Goal: Task Accomplishment & Management: Use online tool/utility

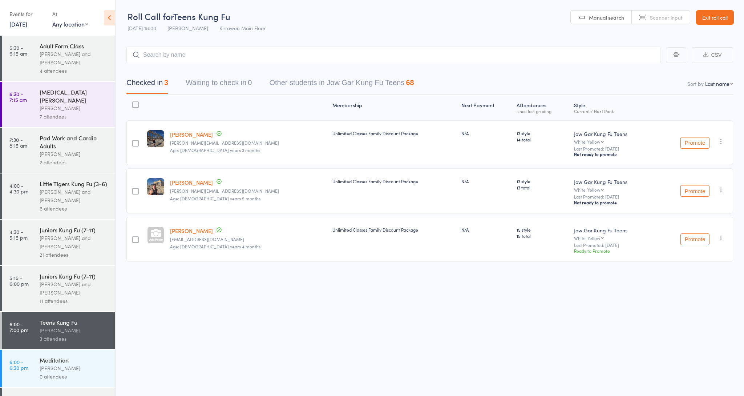
click at [64, 70] on div "4 attendees" at bounding box center [74, 71] width 69 height 8
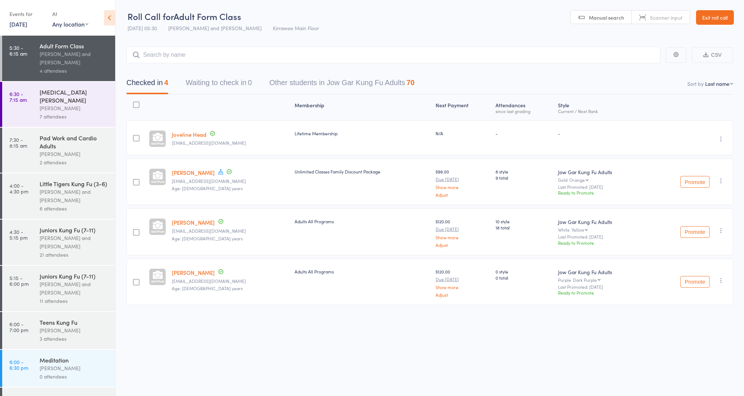
click at [26, 24] on link "[DATE]" at bounding box center [18, 24] width 18 height 8
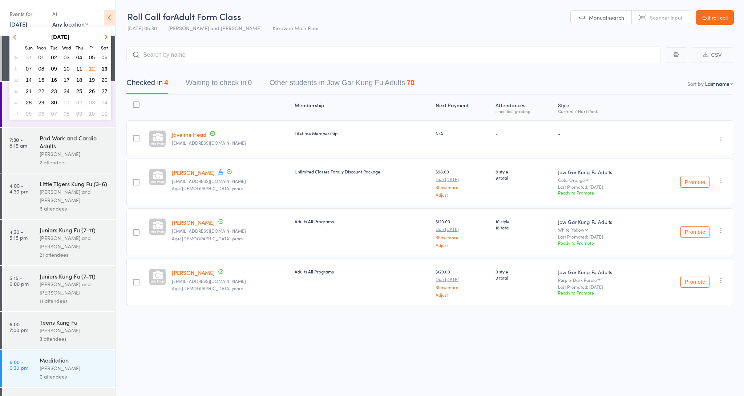
click at [106, 68] on span "13" at bounding box center [104, 68] width 6 height 6
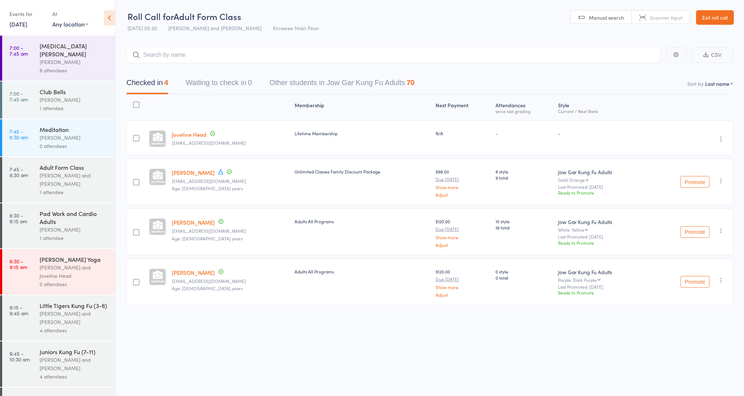
click at [67, 58] on div "[PERSON_NAME]" at bounding box center [74, 62] width 69 height 8
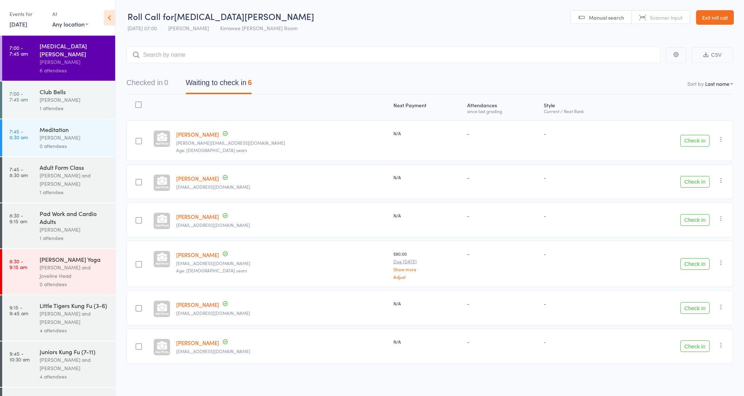
click at [700, 262] on button "Check in" at bounding box center [695, 264] width 29 height 12
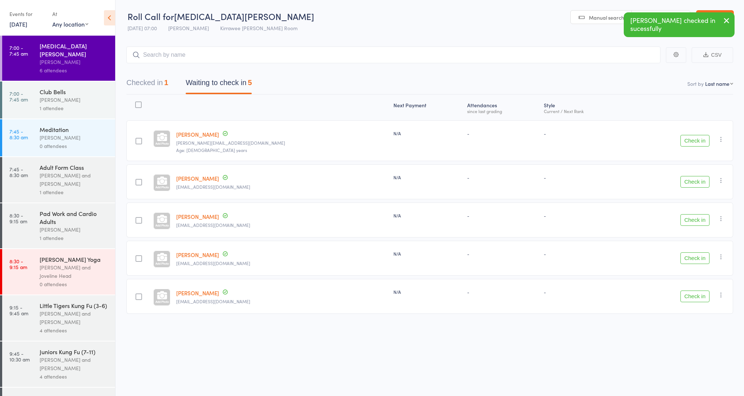
click at [695, 258] on button "Check in" at bounding box center [695, 258] width 29 height 12
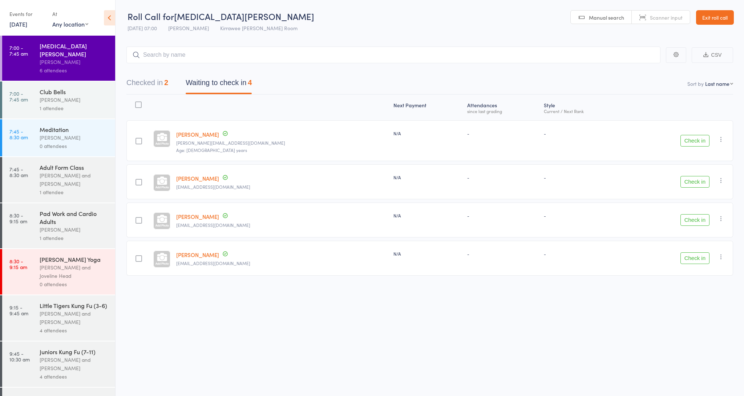
click at [699, 258] on button "Check in" at bounding box center [695, 258] width 29 height 12
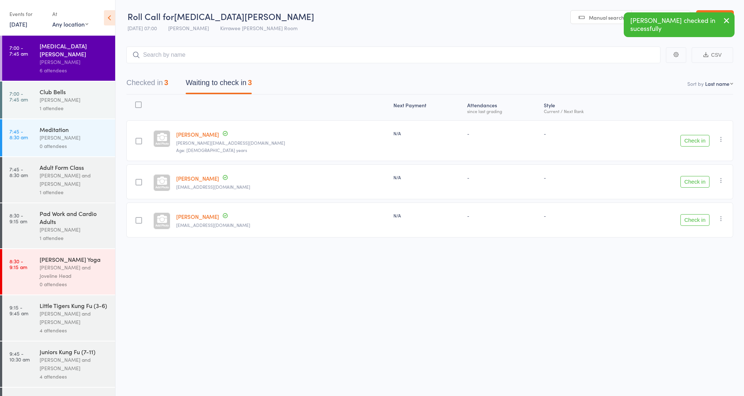
click at [696, 139] on button "Check in" at bounding box center [695, 141] width 29 height 12
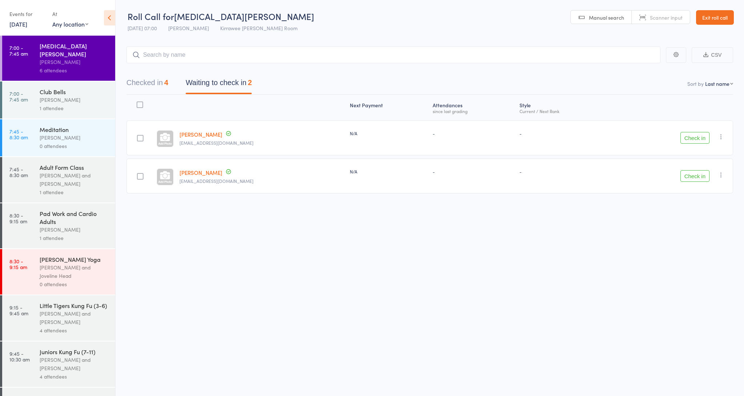
click at [55, 96] on div "[PERSON_NAME]" at bounding box center [74, 100] width 69 height 8
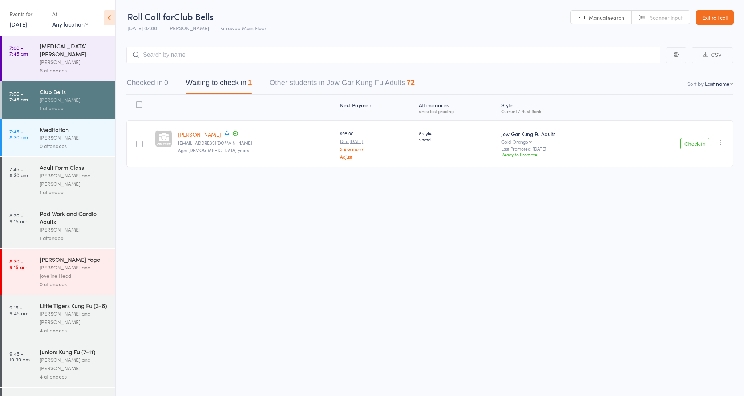
click at [48, 171] on div "[PERSON_NAME] and [PERSON_NAME]" at bounding box center [74, 179] width 69 height 17
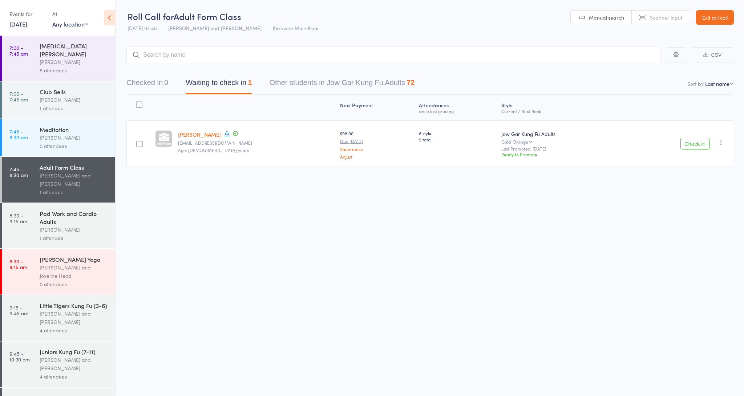
click at [47, 209] on div "Pad Work and Cardio Adults" at bounding box center [74, 217] width 69 height 16
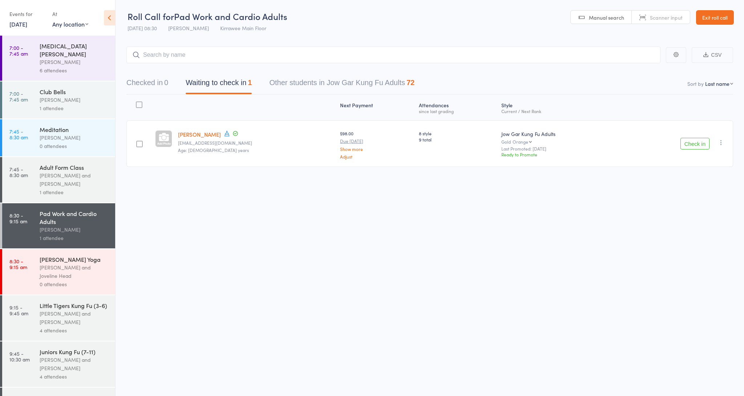
click at [54, 88] on div "Club Bells" at bounding box center [74, 92] width 69 height 8
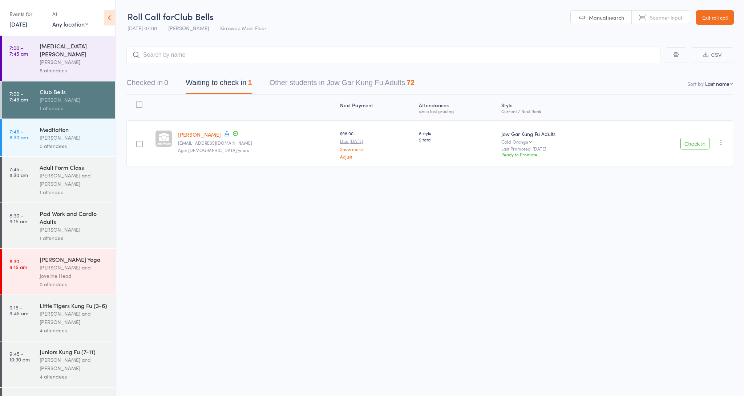
click at [53, 66] on div "6 attendees" at bounding box center [74, 70] width 69 height 8
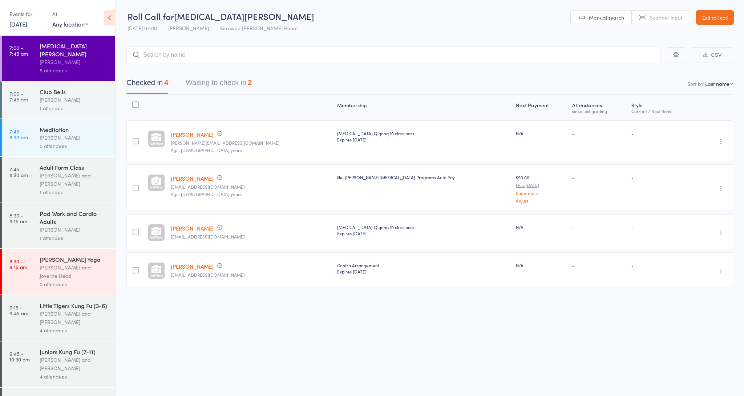
click at [46, 96] on div "[PERSON_NAME]" at bounding box center [74, 100] width 69 height 8
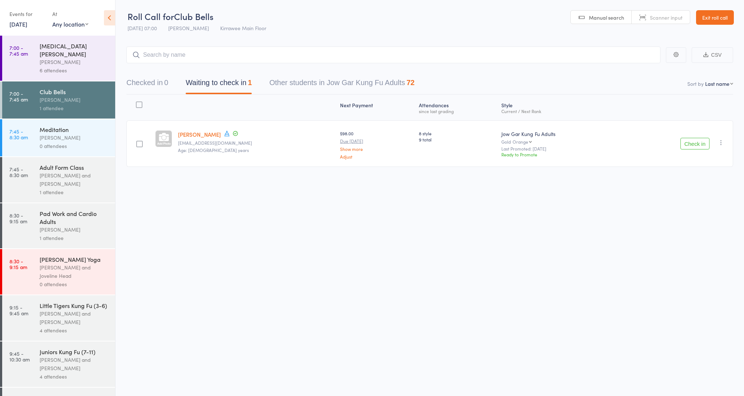
click at [66, 58] on div "[PERSON_NAME]" at bounding box center [74, 62] width 69 height 8
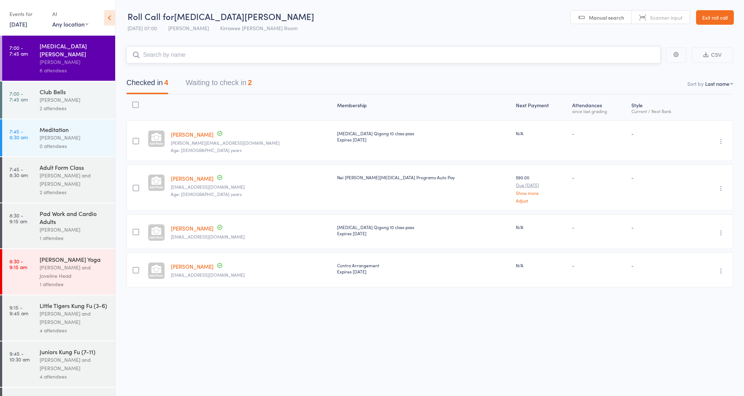
click at [213, 82] on button "Waiting to check in 2" at bounding box center [219, 84] width 66 height 19
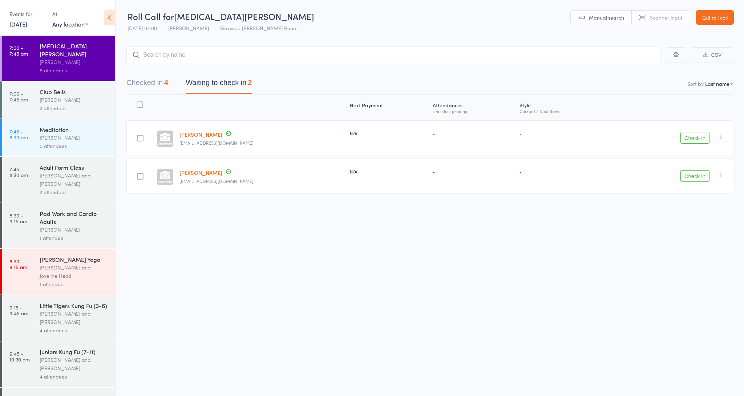
click at [704, 140] on button "Check in" at bounding box center [695, 138] width 29 height 12
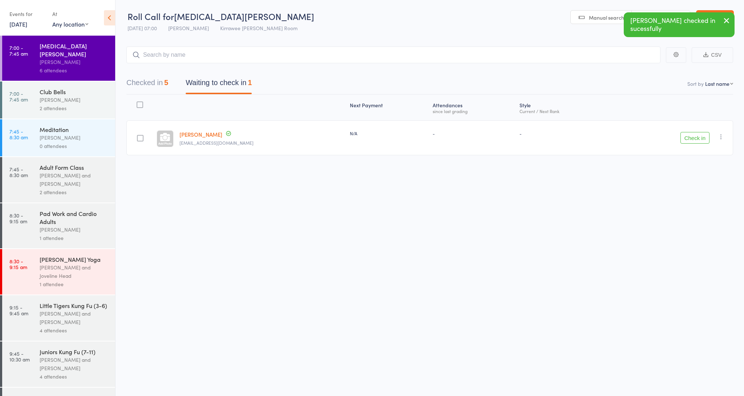
click at [58, 58] on div "[PERSON_NAME]" at bounding box center [74, 62] width 69 height 8
click at [149, 82] on button "Checked in 5" at bounding box center [147, 84] width 42 height 19
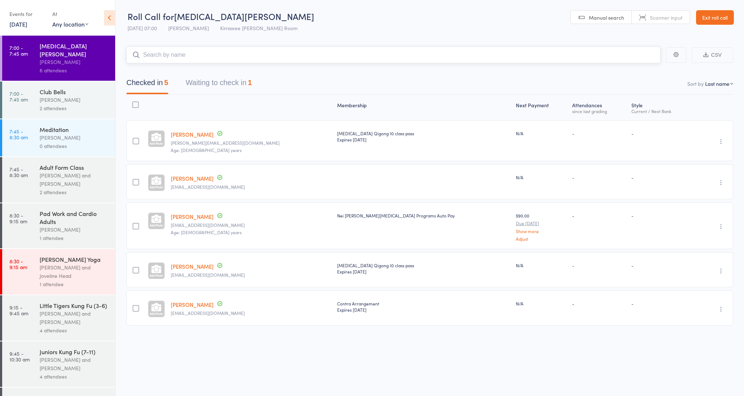
click at [203, 57] on input "search" at bounding box center [393, 55] width 534 height 17
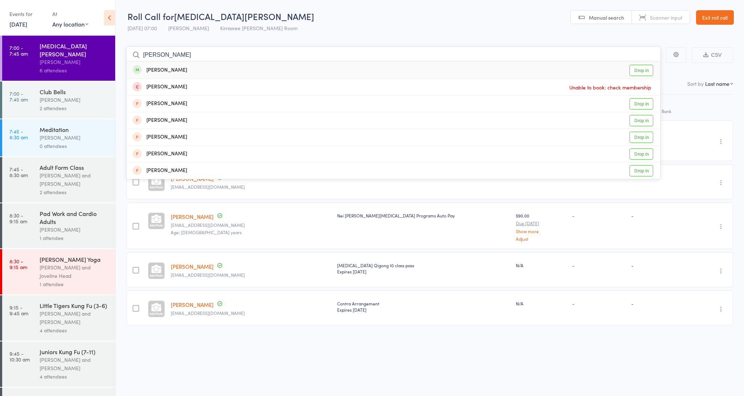
type input "[PERSON_NAME]"
drag, startPoint x: 203, startPoint y: 57, endPoint x: 210, endPoint y: 69, distance: 13.8
click at [210, 69] on div "[PERSON_NAME] Drop in" at bounding box center [393, 70] width 533 height 17
